Goal: Task Accomplishment & Management: Manage account settings

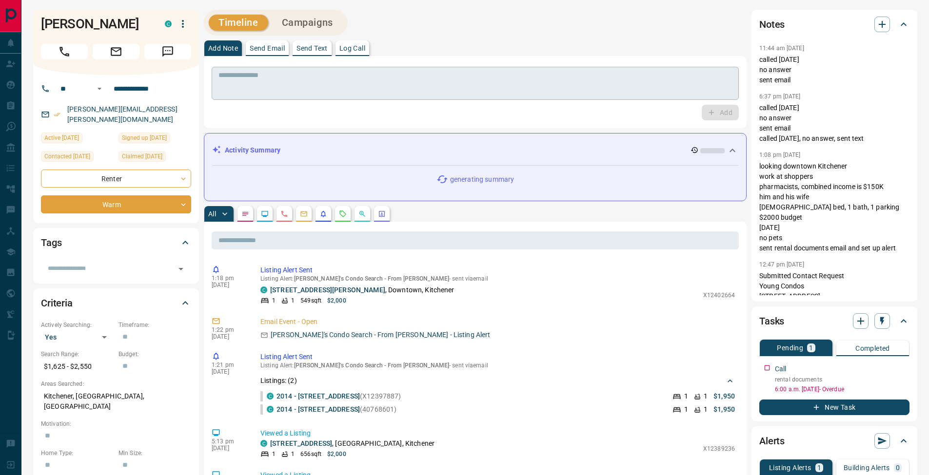
click at [429, 76] on textarea at bounding box center [474, 83] width 513 height 25
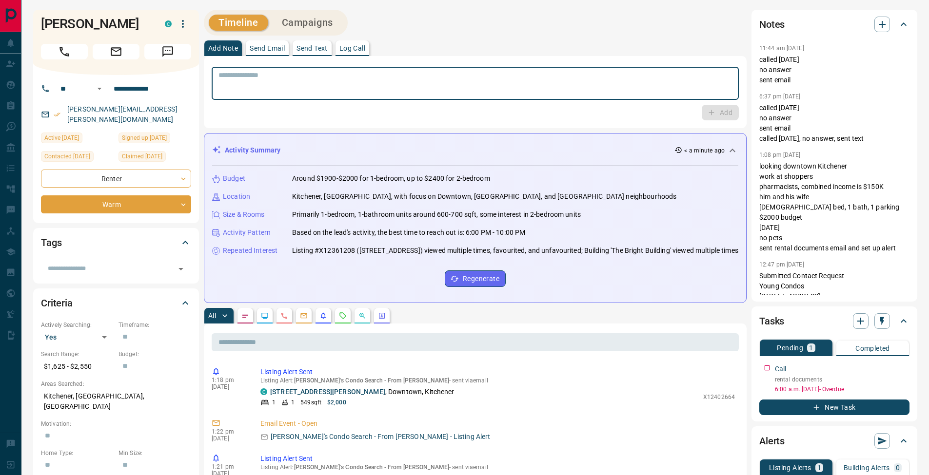
click at [351, 47] on p "Log Call" at bounding box center [352, 48] width 26 height 7
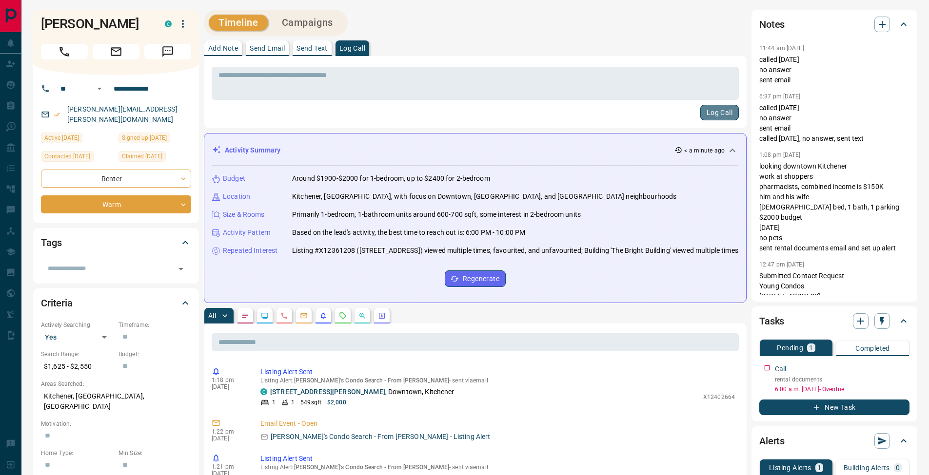
click at [716, 113] on button "Log Call" at bounding box center [719, 113] width 39 height 16
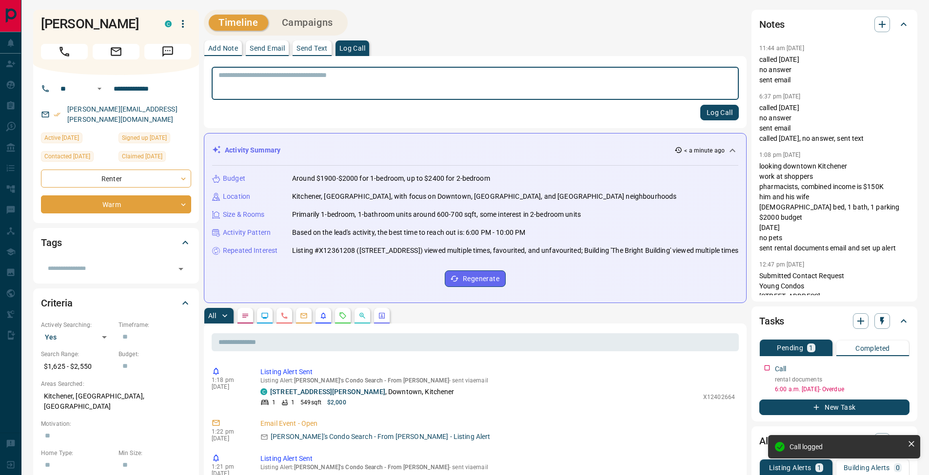
click at [222, 48] on p "Add Note" at bounding box center [223, 48] width 30 height 7
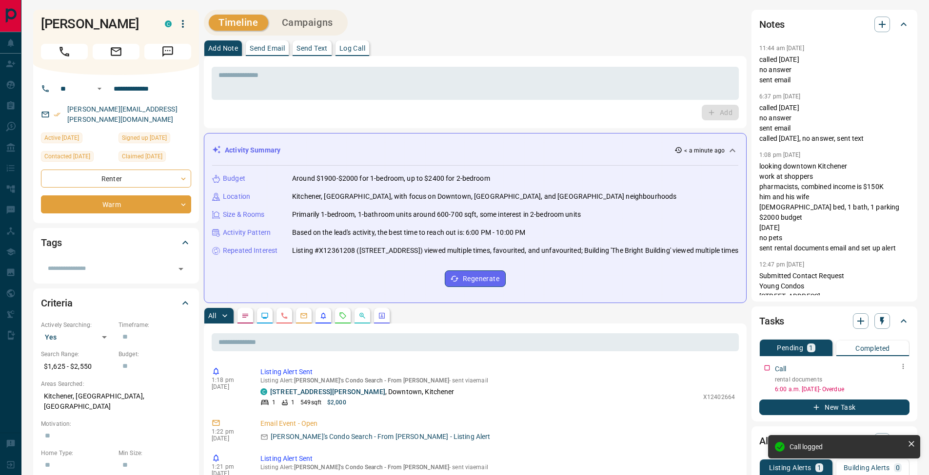
click at [902, 367] on icon "button" at bounding box center [903, 367] width 8 height 8
click at [900, 381] on li "Edit" at bounding box center [887, 385] width 43 height 15
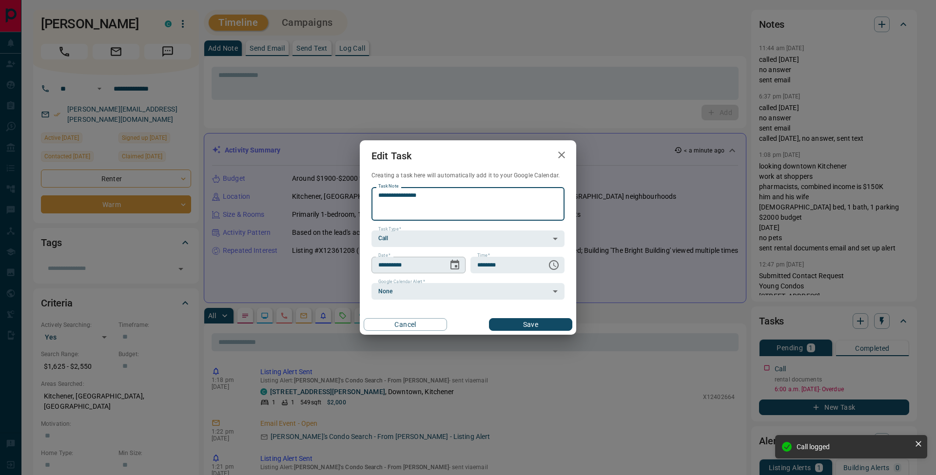
click at [457, 267] on icon "Choose date, selected date is Sep 15, 2025" at bounding box center [455, 265] width 9 height 10
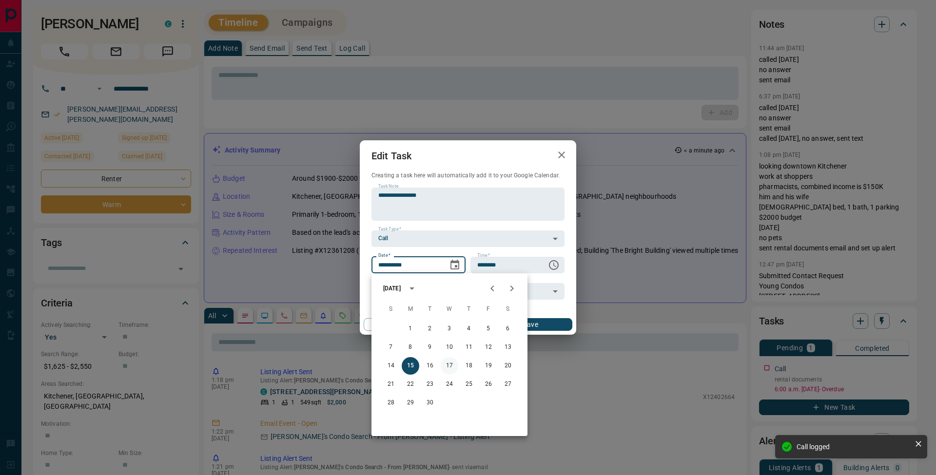
click at [450, 367] on button "17" at bounding box center [450, 366] width 18 height 18
type input "**********"
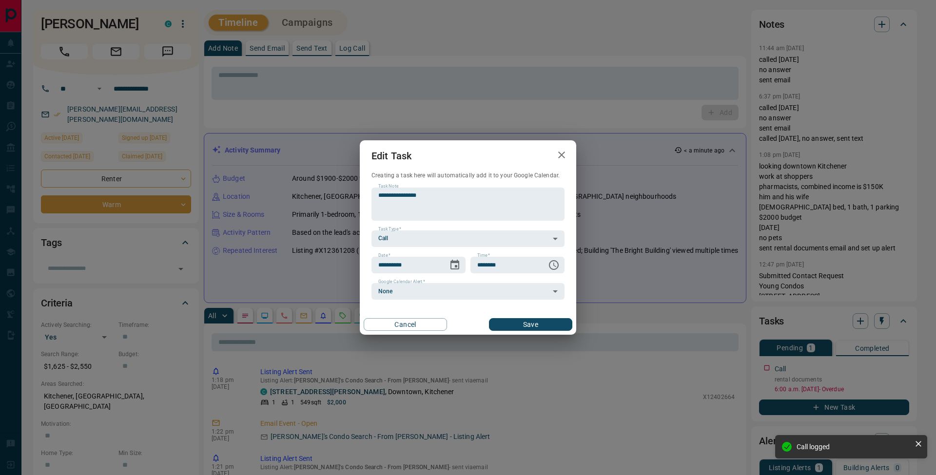
click at [552, 322] on button "Save" at bounding box center [530, 324] width 83 height 13
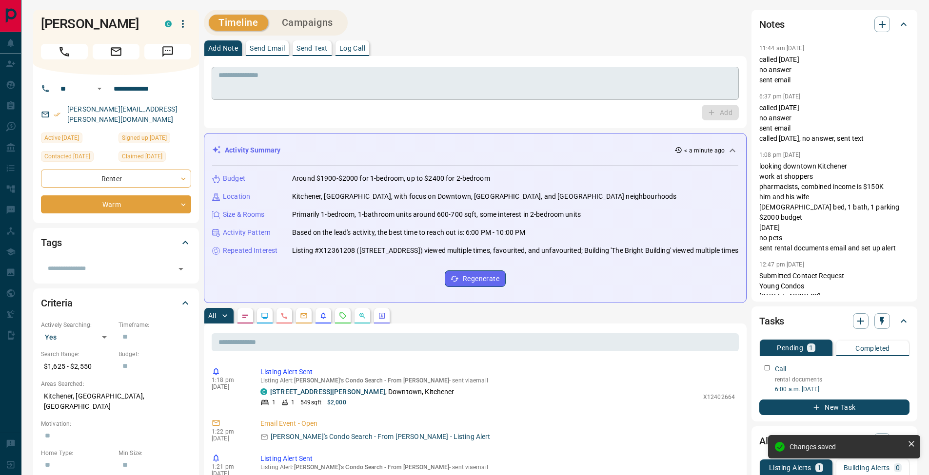
click at [295, 98] on div "* ​" at bounding box center [475, 83] width 527 height 33
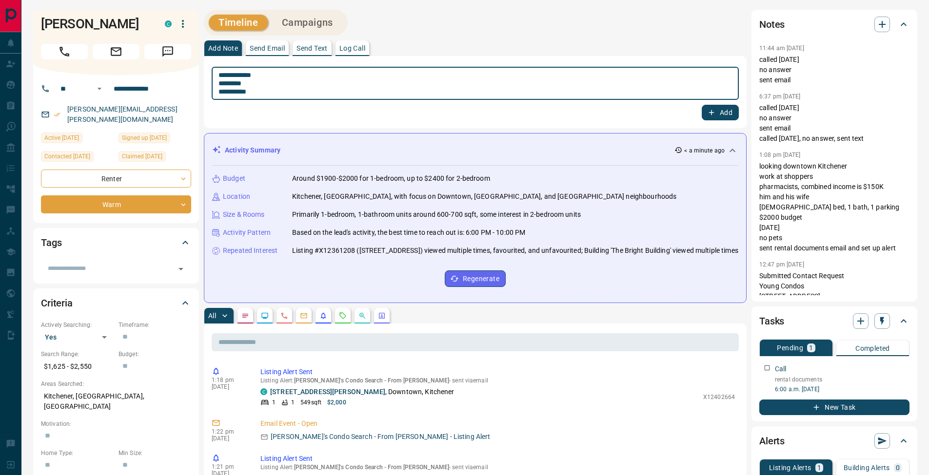
click at [222, 83] on textarea "**********" at bounding box center [474, 83] width 513 height 25
type textarea "**********"
click at [725, 113] on button "Add" at bounding box center [720, 113] width 37 height 16
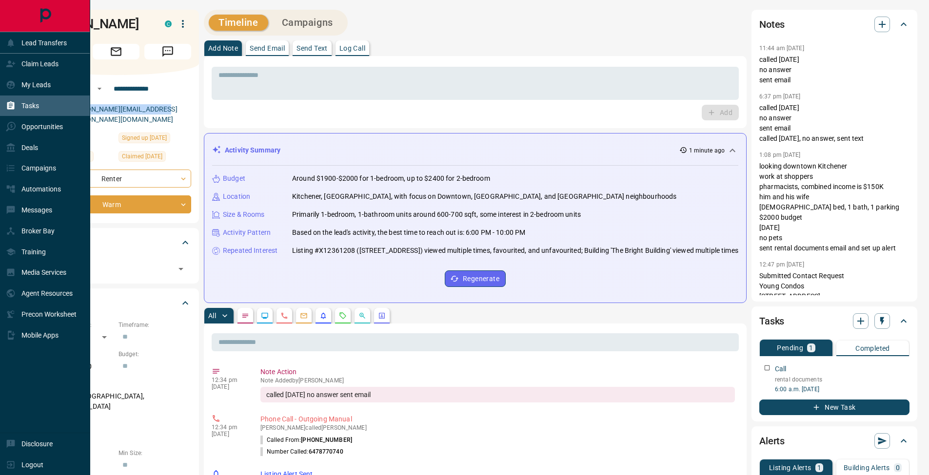
click at [11, 102] on icon at bounding box center [11, 106] width 10 height 10
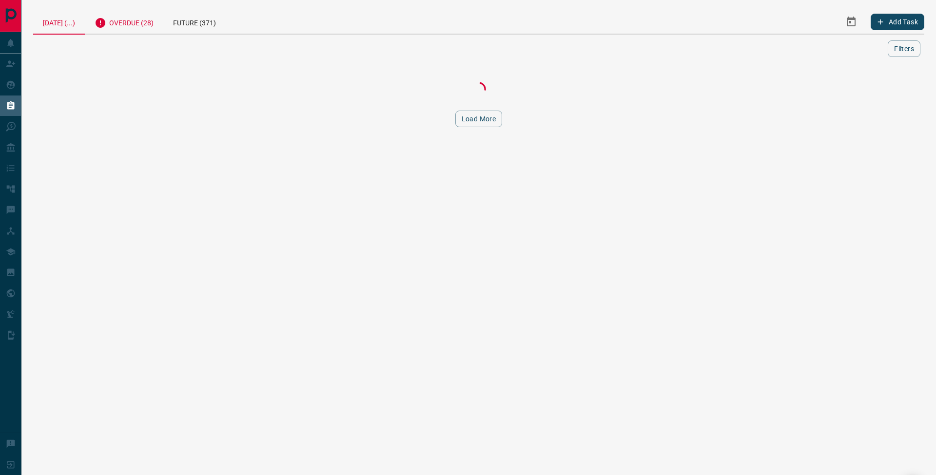
click at [155, 18] on div "Overdue (28)" at bounding box center [124, 22] width 79 height 24
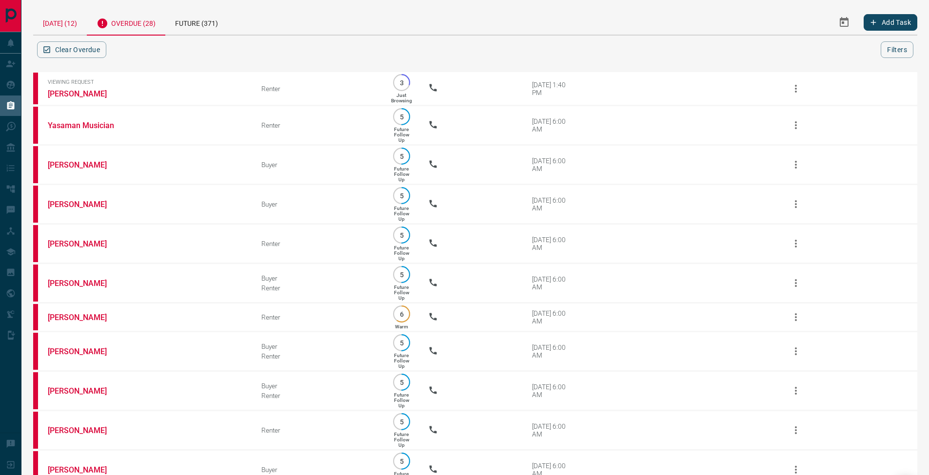
click at [61, 27] on div "[DATE] (12)" at bounding box center [60, 22] width 54 height 25
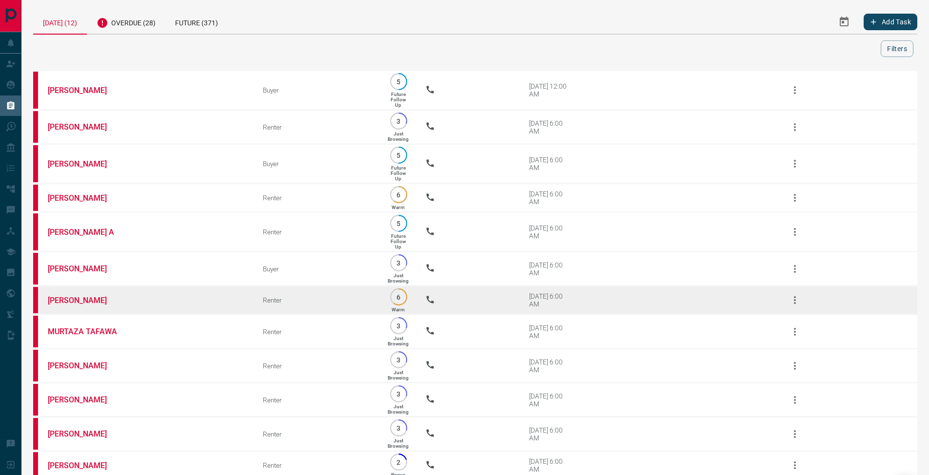
scroll to position [65, 0]
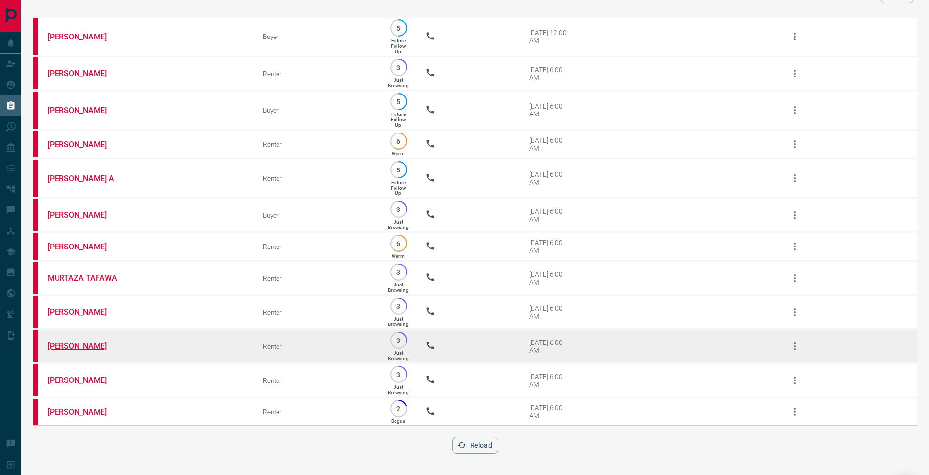
click at [79, 343] on link "[PERSON_NAME]" at bounding box center [84, 346] width 73 height 9
